Goal: Task Accomplishment & Management: Complete application form

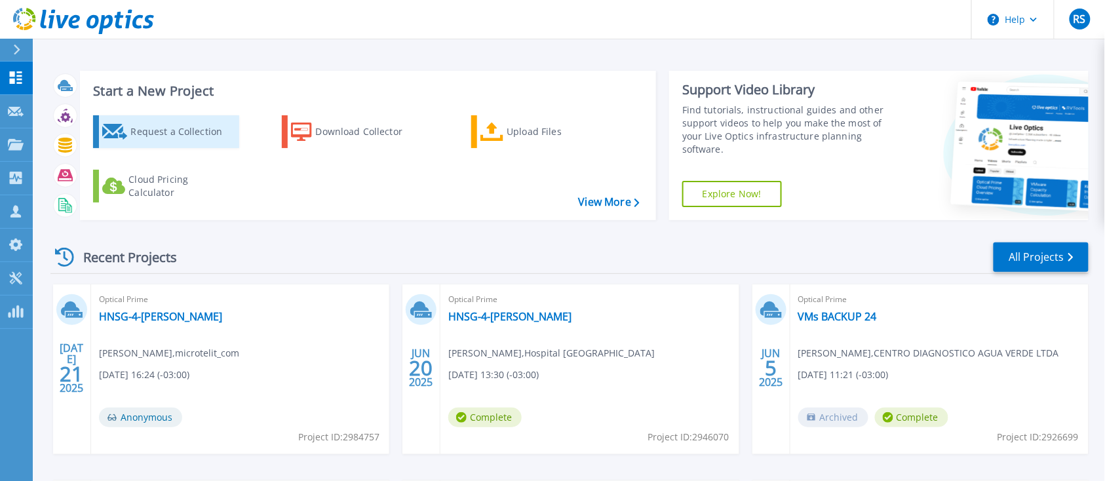
click at [214, 140] on div "Request a Collection" at bounding box center [182, 132] width 105 height 26
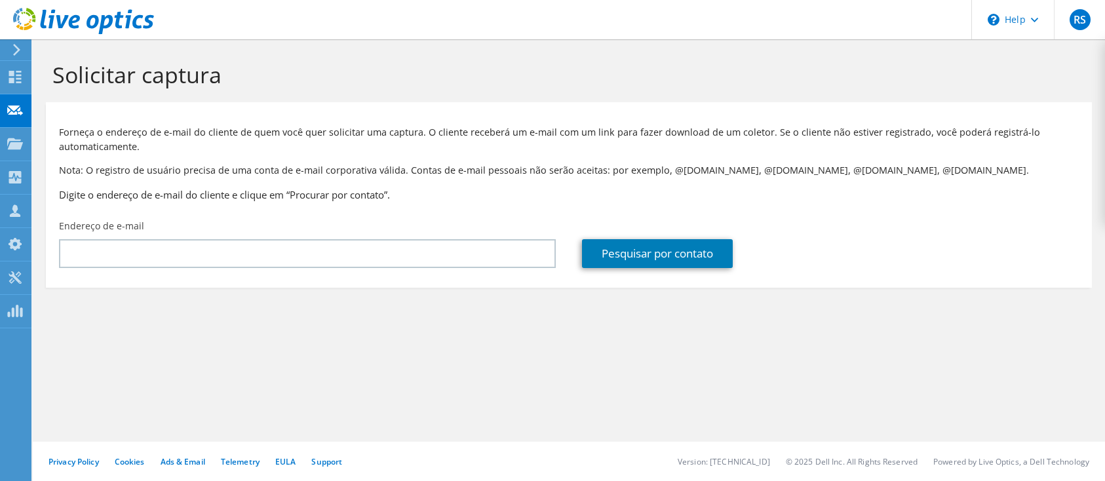
click at [322, 262] on input "text" at bounding box center [307, 253] width 497 height 29
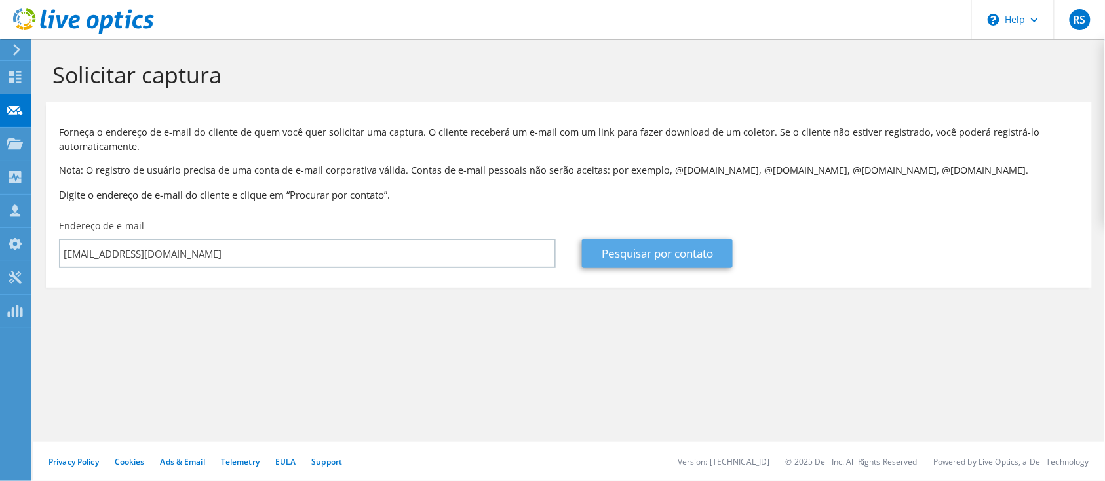
type input "ti.sw@grupomed4u.com.br"
click at [666, 253] on link "Pesquisar por contato" at bounding box center [657, 253] width 151 height 29
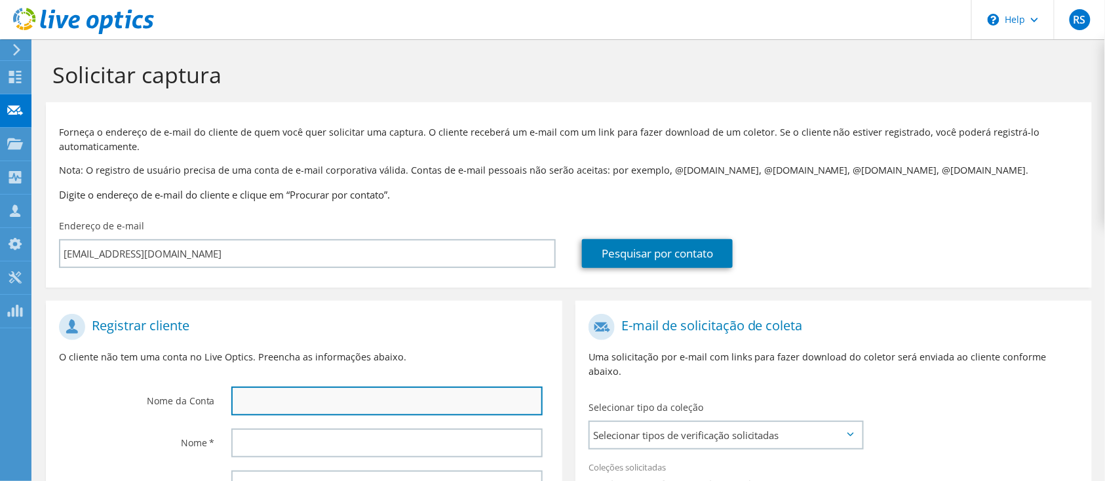
click at [372, 404] on input "text" at bounding box center [386, 401] width 311 height 29
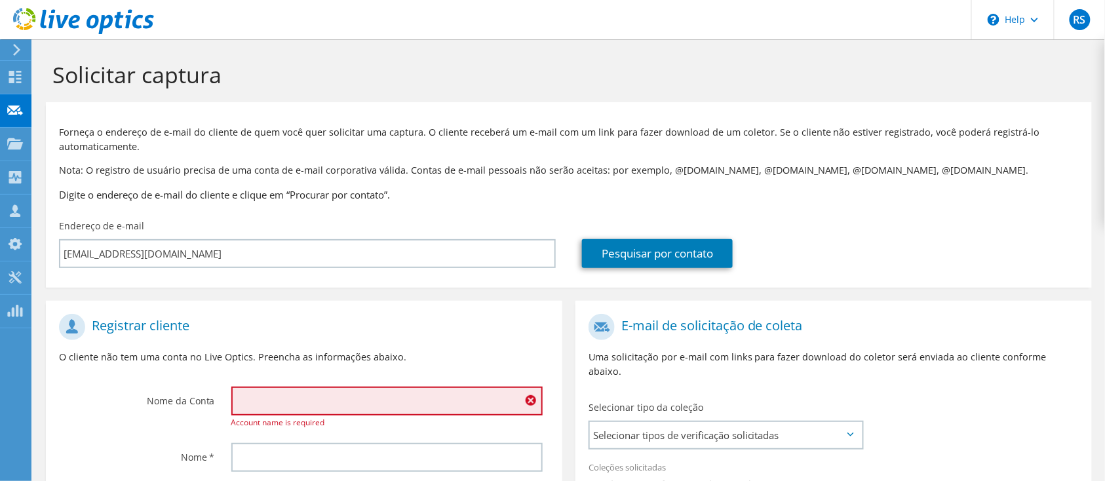
click at [238, 404] on input "text" at bounding box center [386, 401] width 311 height 29
click at [256, 404] on input "text" at bounding box center [386, 401] width 311 height 29
paste input "OP PRODUTOS E SERVICOS DE QUIMIOTERAPIA"
click at [257, 388] on input "OP PRODUTOS E SERVICOS DE QUIMIOTERAPIA" at bounding box center [386, 401] width 311 height 29
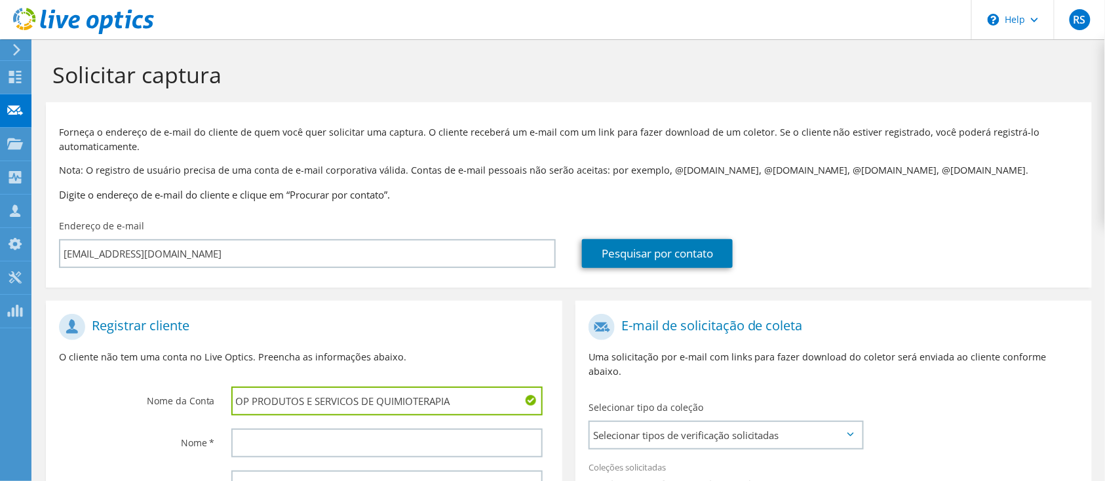
paste input "OP PRODUTOS E SERVICOS DE QUIMIOTERAPIA"
click at [237, 397] on input "OP POP PRODUTOS E SERVICOS DE QUIMIOTERAPIA RODUTOS E SERVICOS DE QUIMIOTERAPIA" at bounding box center [386, 401] width 311 height 29
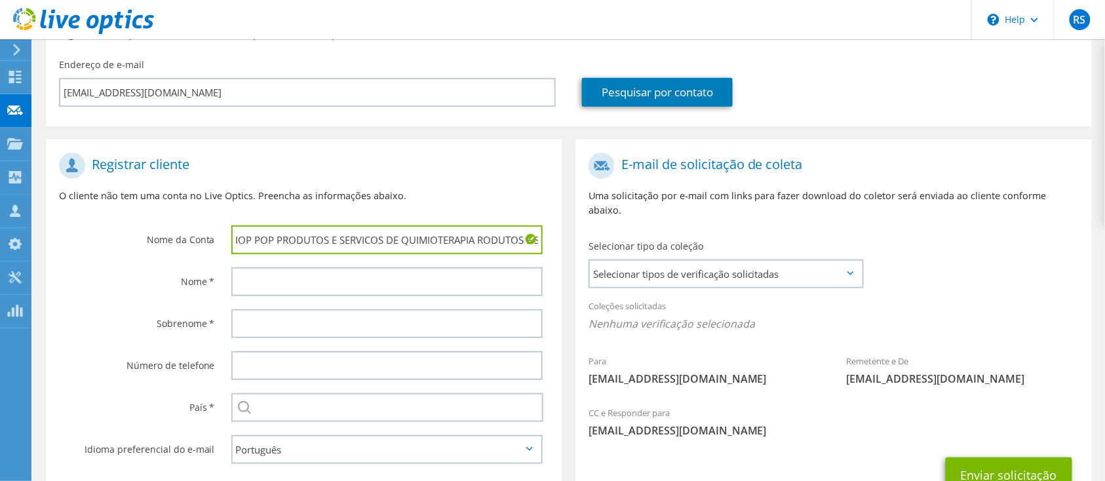
scroll to position [174, 0]
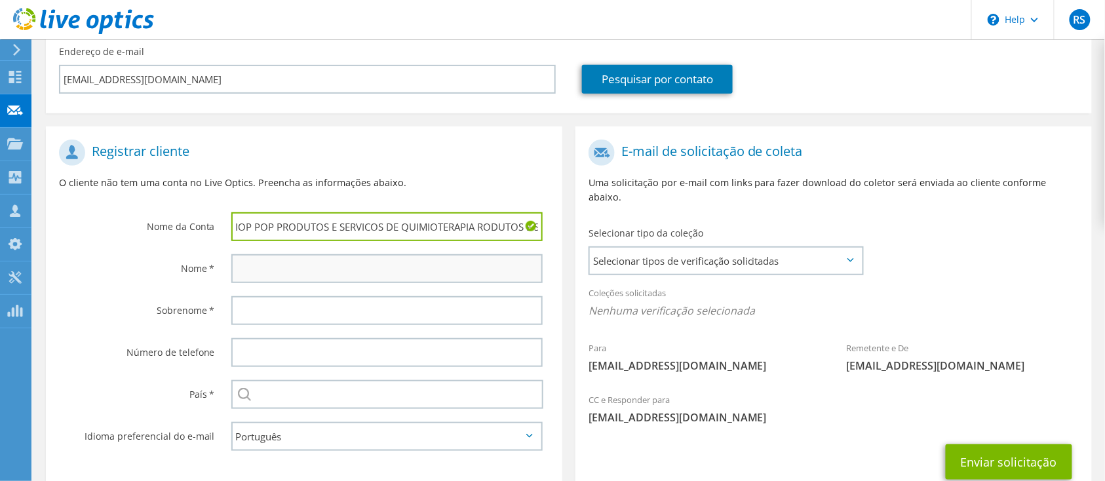
type input "IOP POP PRODUTOS E SERVICOS DE QUIMIOTERAPIA RODUTOS E SERVICOS DE QUIMIOTERAPIA"
click at [296, 265] on input "text" at bounding box center [386, 268] width 311 height 29
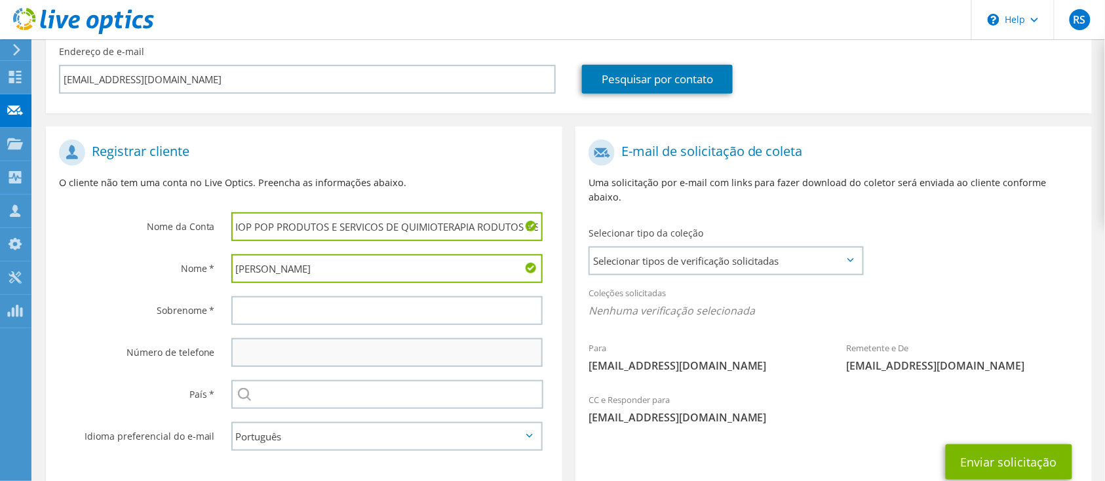
type input "Marcos"
click at [296, 345] on input "text" at bounding box center [386, 352] width 311 height 29
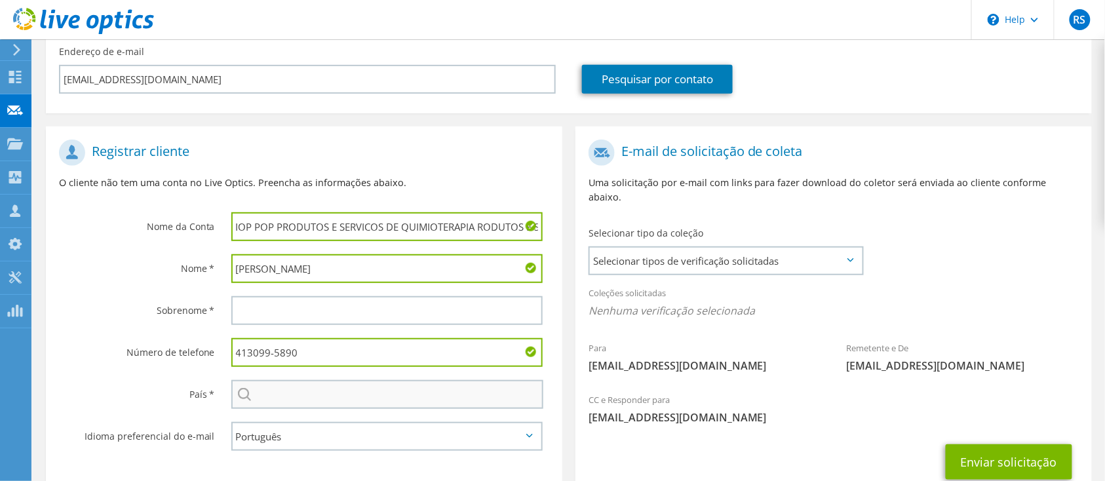
type input "413099-5890"
click at [304, 389] on input "text" at bounding box center [387, 394] width 312 height 29
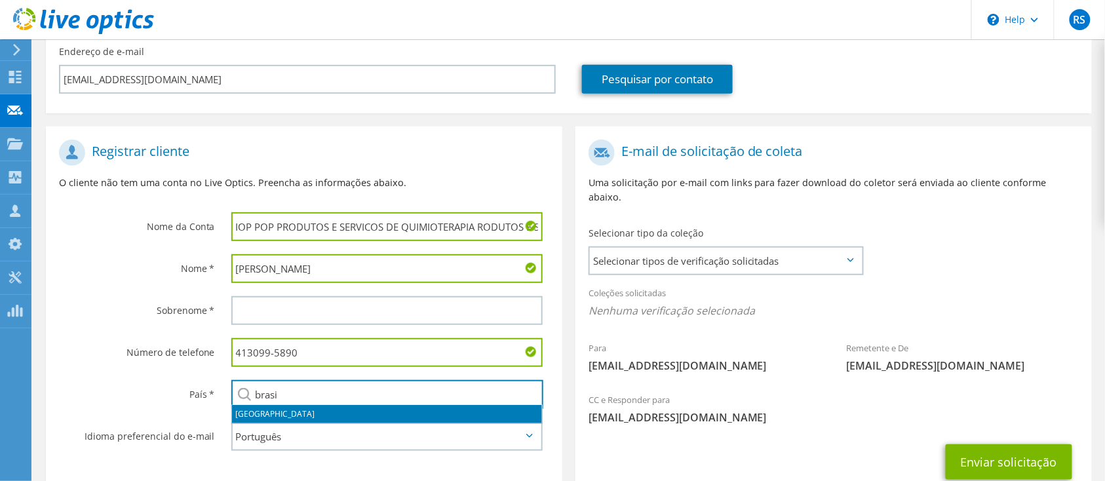
click at [261, 413] on li "[GEOGRAPHIC_DATA]" at bounding box center [387, 414] width 310 height 18
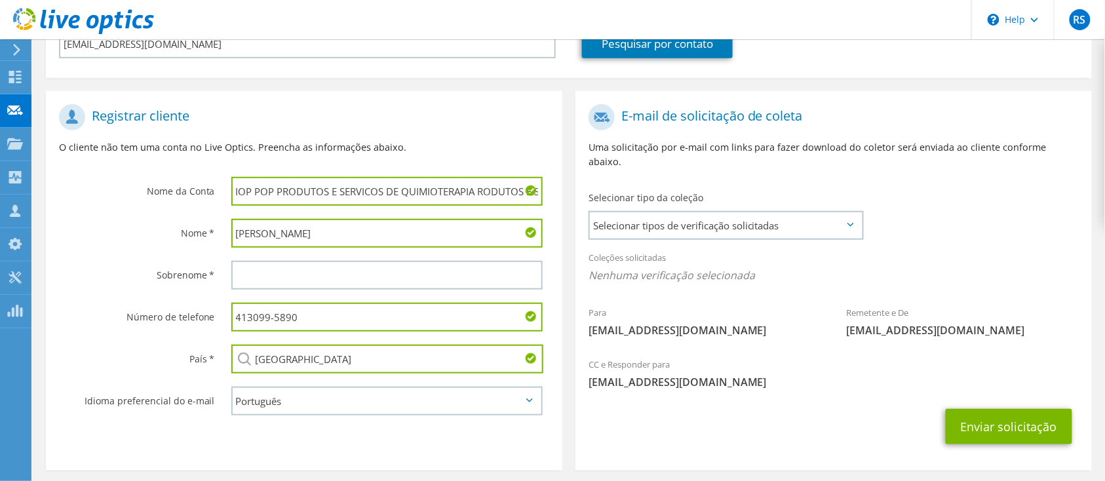
scroll to position [250, 0]
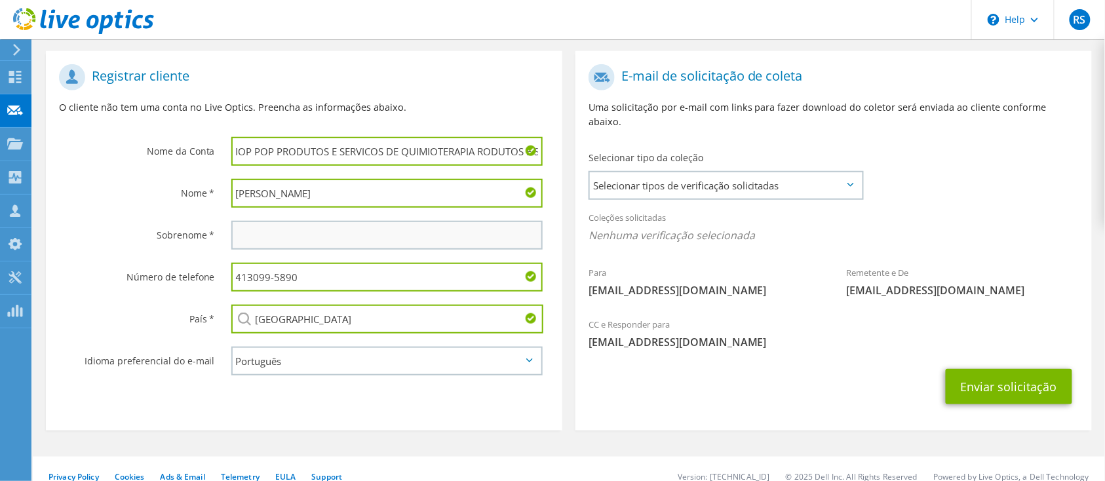
type input "[GEOGRAPHIC_DATA]"
click at [257, 235] on input "text" at bounding box center [386, 235] width 311 height 29
click at [347, 236] on input "text" at bounding box center [386, 235] width 311 height 29
click at [311, 190] on input "Marcos" at bounding box center [386, 193] width 311 height 29
type input "Marcus Vinicius"
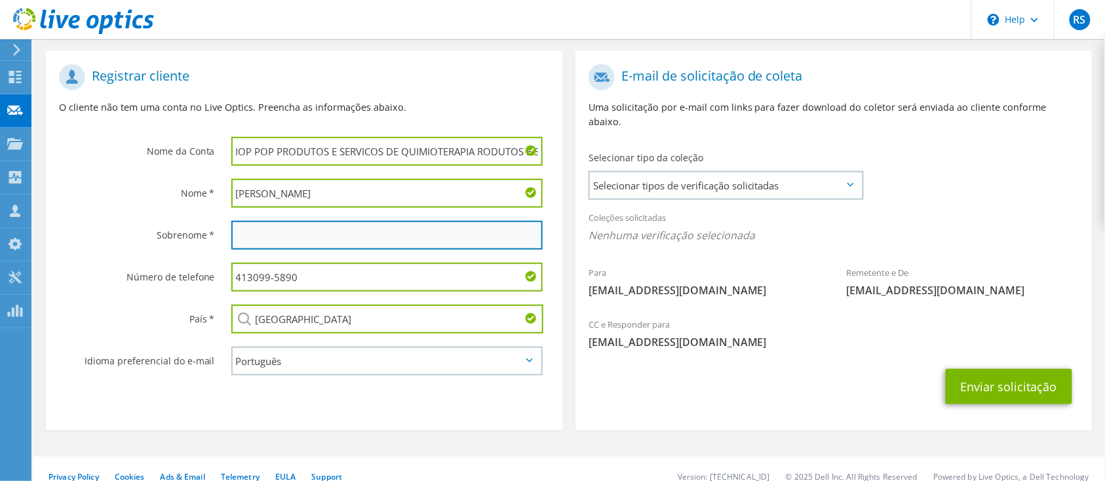
click at [284, 235] on input "text" at bounding box center [386, 235] width 311 height 29
paste input "Guandelini"
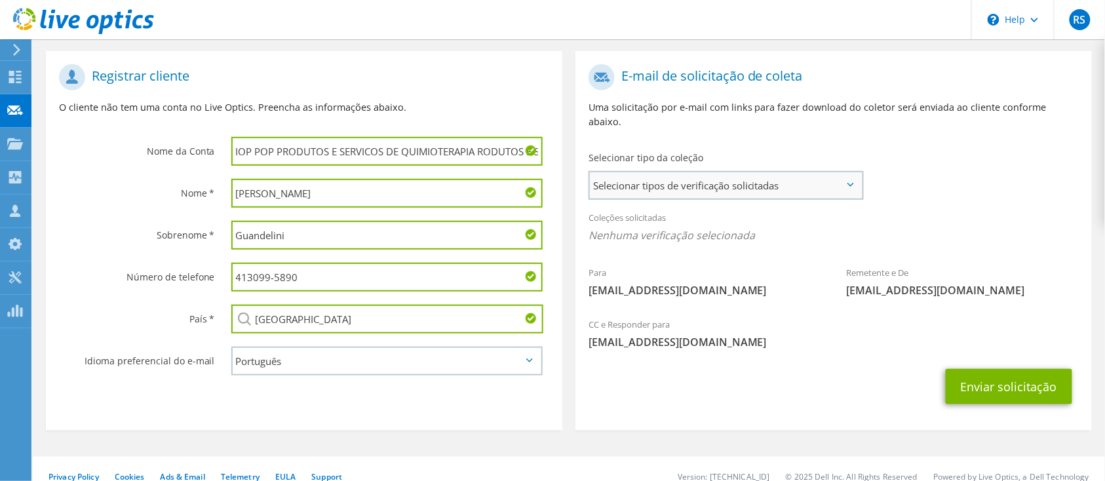
type input "Guandelini"
click at [819, 174] on span "Selecionar tipos de verificação solicitadas" at bounding box center [726, 185] width 272 height 26
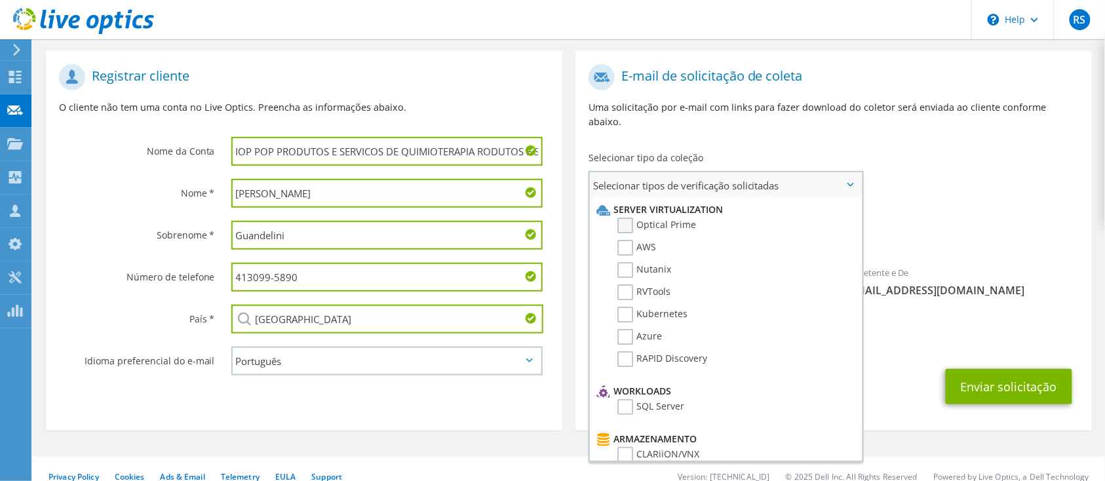
click at [625, 218] on label "Optical Prime" at bounding box center [656, 226] width 79 height 16
click at [0, 0] on input "Optical Prime" at bounding box center [0, 0] width 0 height 0
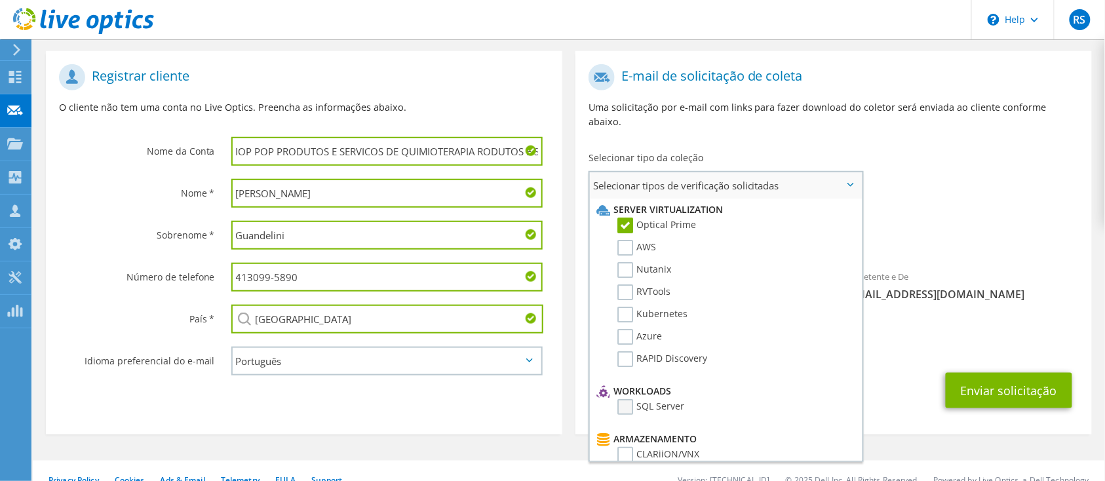
click at [626, 399] on label "SQL Server" at bounding box center [650, 407] width 67 height 16
click at [0, 0] on input "SQL Server" at bounding box center [0, 0] width 0 height 0
click at [1005, 373] on button "Enviar solicitação" at bounding box center [1008, 390] width 126 height 35
